Goal: Task Accomplishment & Management: Complete application form

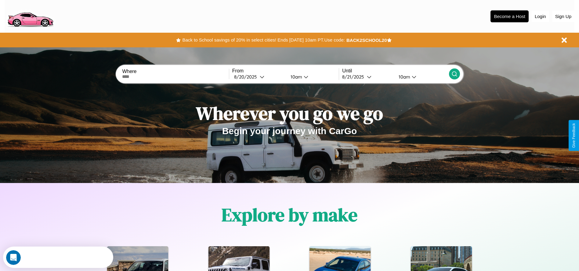
scroll to position [127, 0]
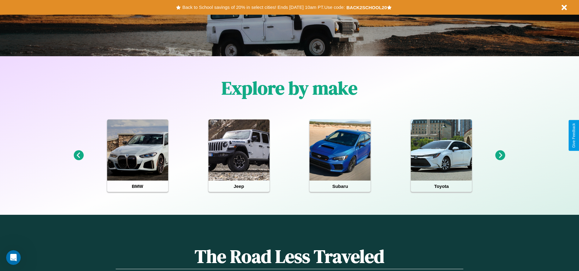
click at [78, 155] on icon at bounding box center [79, 155] width 10 height 10
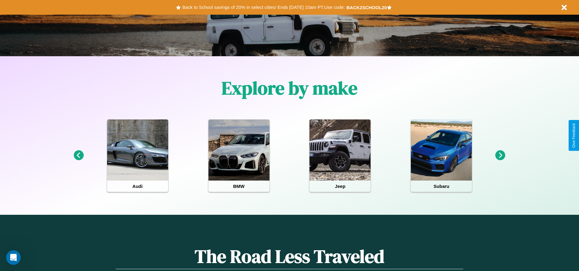
click at [500, 155] on icon at bounding box center [500, 155] width 10 height 10
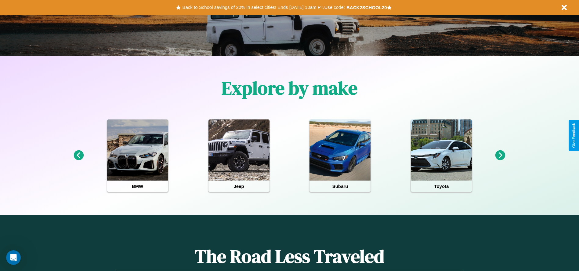
click at [500, 155] on icon at bounding box center [500, 155] width 10 height 10
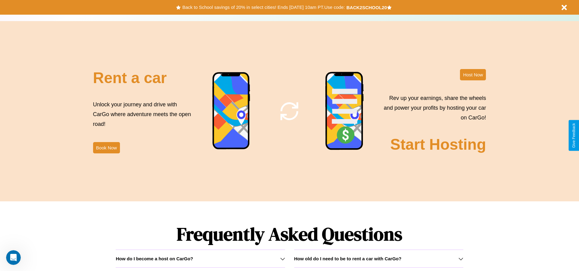
scroll to position [875, 0]
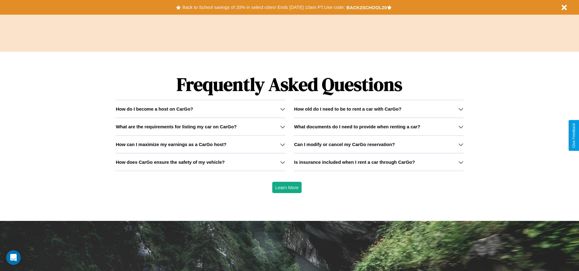
click at [378, 162] on h3 "Is insurance included when I rent a car through CarGo?" at bounding box center [354, 161] width 121 height 5
click at [200, 109] on div "How do I become a host on CarGo?" at bounding box center [200, 108] width 169 height 5
click at [378, 144] on h3 "Can I modify or cancel my CarGo reservation?" at bounding box center [344, 144] width 101 height 5
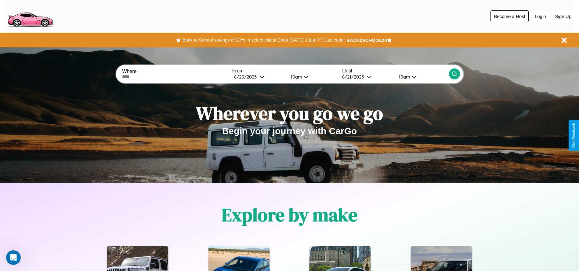
click at [509, 16] on button "Become a Host" at bounding box center [509, 16] width 38 height 12
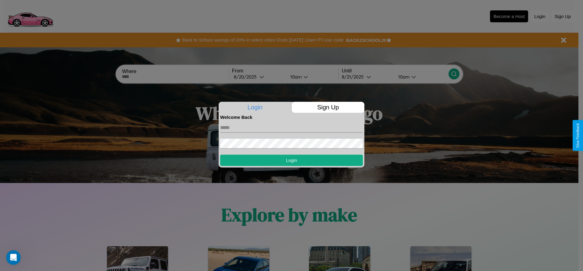
click at [328, 107] on p "Sign Up" at bounding box center [328, 107] width 73 height 11
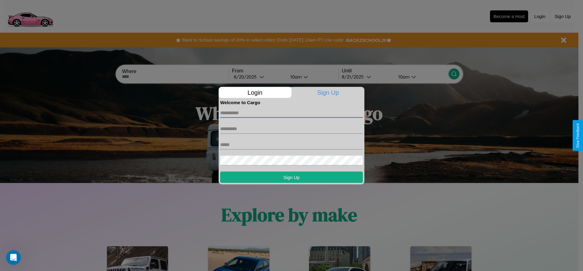
click at [292, 113] on input "text" at bounding box center [291, 113] width 143 height 10
type input "*******"
click at [292, 128] on input "text" at bounding box center [291, 129] width 143 height 10
type input "********"
click at [292, 144] on input "text" at bounding box center [291, 144] width 143 height 10
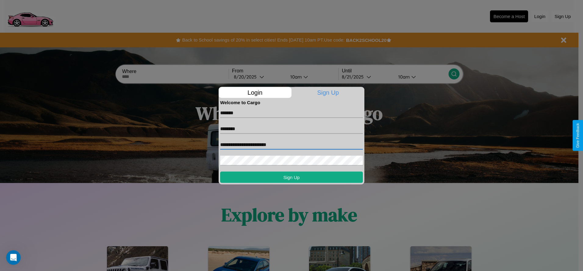
type input "**********"
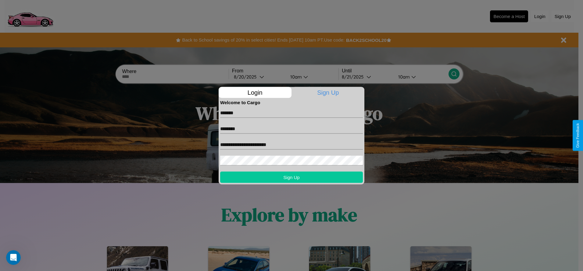
click at [292, 177] on button "Sign Up" at bounding box center [291, 176] width 143 height 11
